Goal: Task Accomplishment & Management: Manage account settings

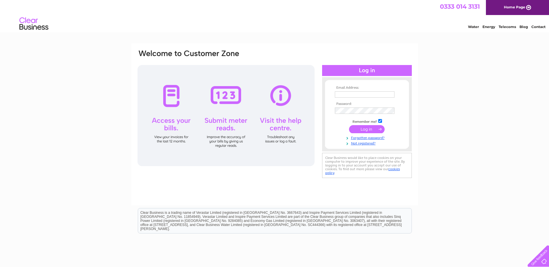
type input "[EMAIL_ADDRESS][DOMAIN_NAME]"
click at [369, 128] on input "submit" at bounding box center [367, 129] width 36 height 8
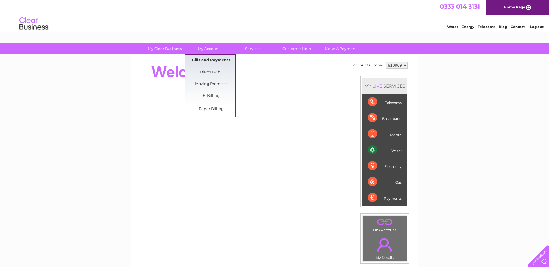
click at [210, 63] on link "Bills and Payments" at bounding box center [211, 61] width 48 height 12
click at [214, 96] on link "E-Billing" at bounding box center [211, 96] width 48 height 12
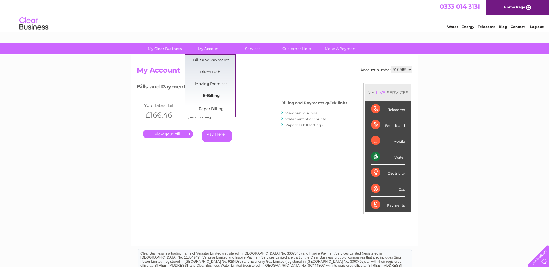
click at [206, 93] on link "E-Billing" at bounding box center [211, 96] width 48 height 12
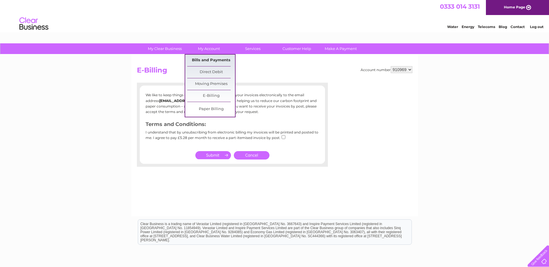
click at [206, 63] on link "Bills and Payments" at bounding box center [211, 61] width 48 height 12
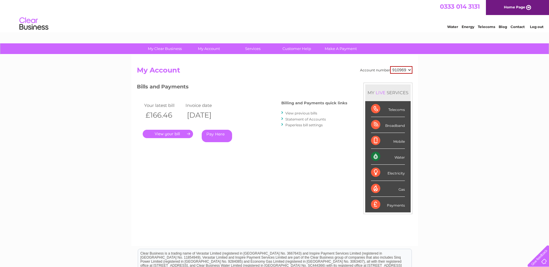
click at [297, 115] on link "View previous bills" at bounding box center [301, 113] width 32 height 4
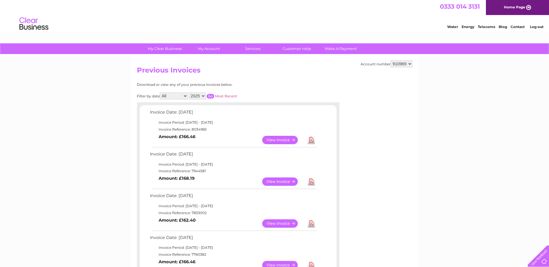
click at [289, 139] on link "View" at bounding box center [283, 140] width 43 height 8
